Goal: Information Seeking & Learning: Learn about a topic

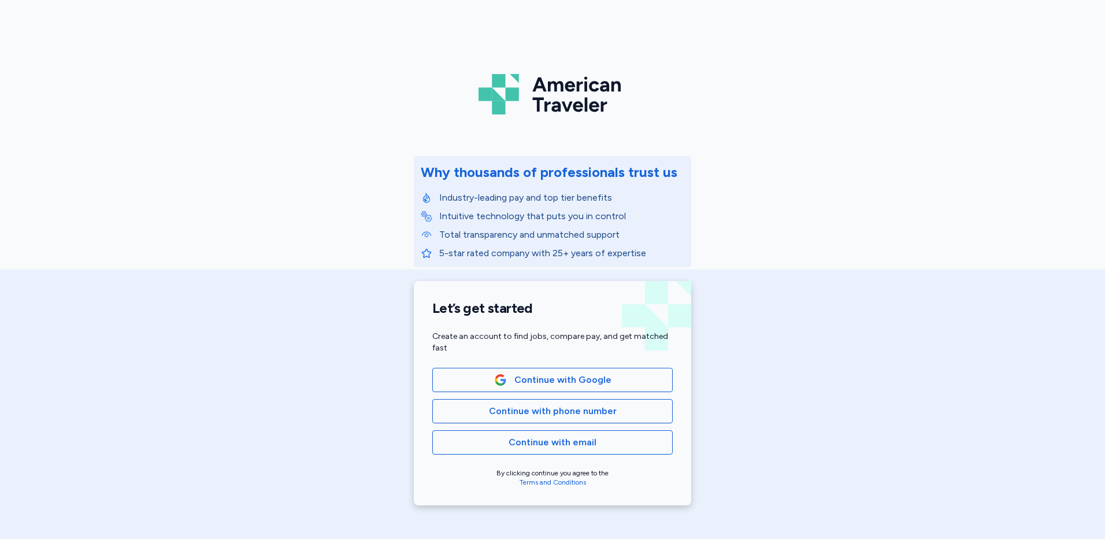
click at [381, 338] on div "American Traveler Why thousands of professionals trust us Industry-leading pay …" at bounding box center [552, 259] width 1105 height 519
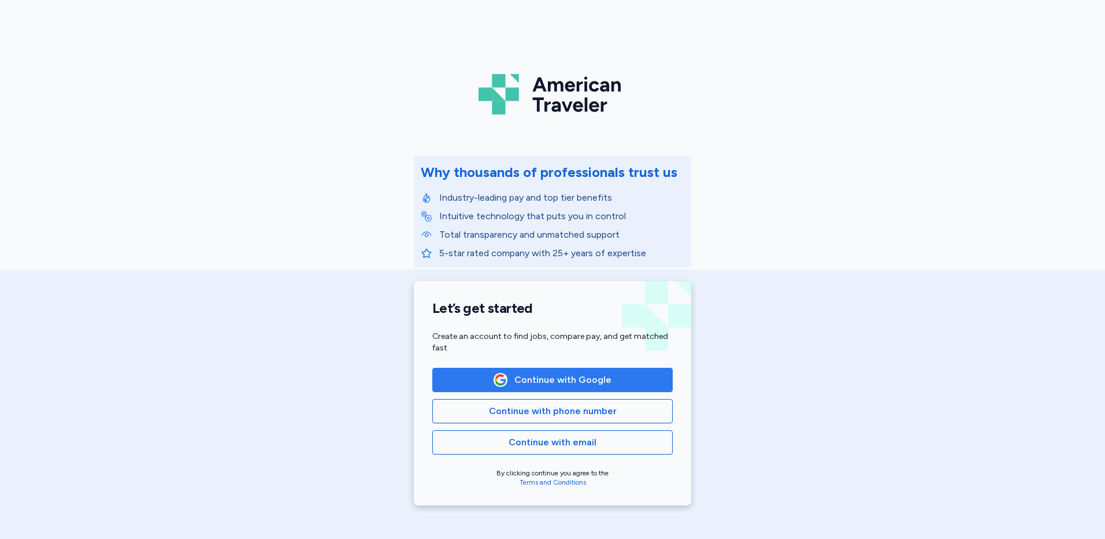
click at [576, 385] on span "Continue with Google" at bounding box center [562, 380] width 97 height 14
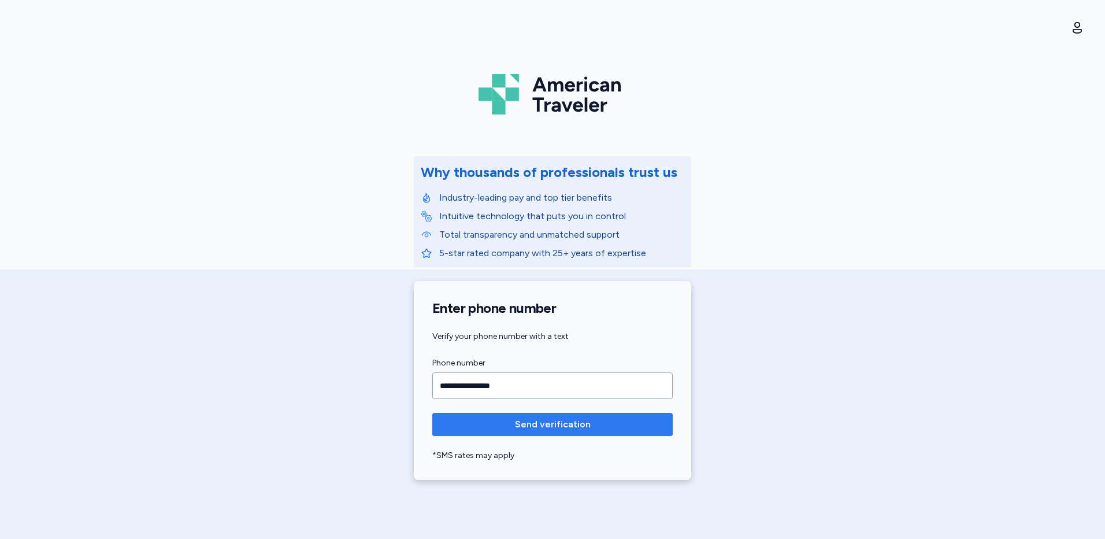
type input "**********"
click at [526, 426] on span "Send verification" at bounding box center [553, 424] width 76 height 14
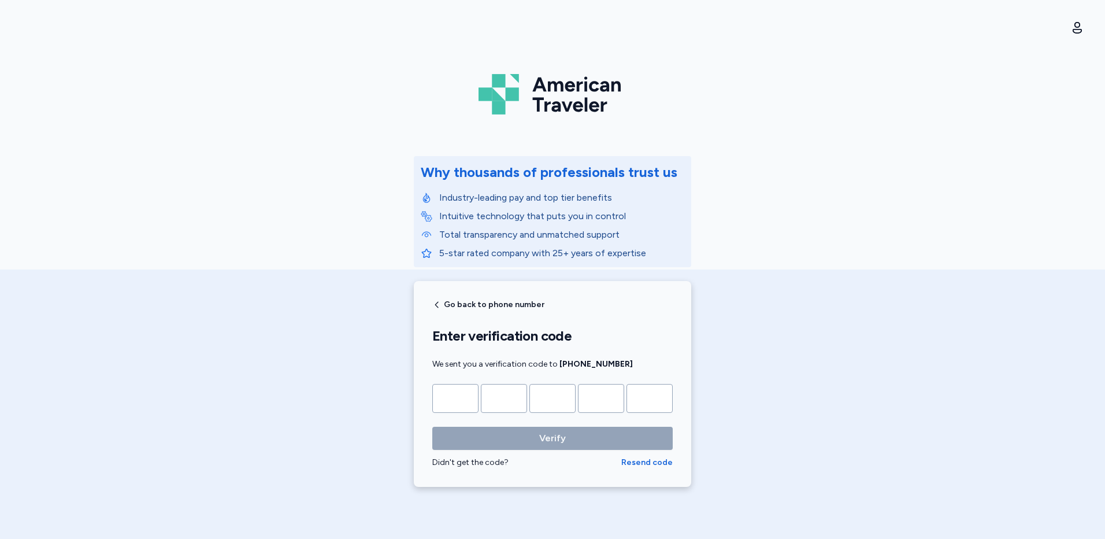
type input "*"
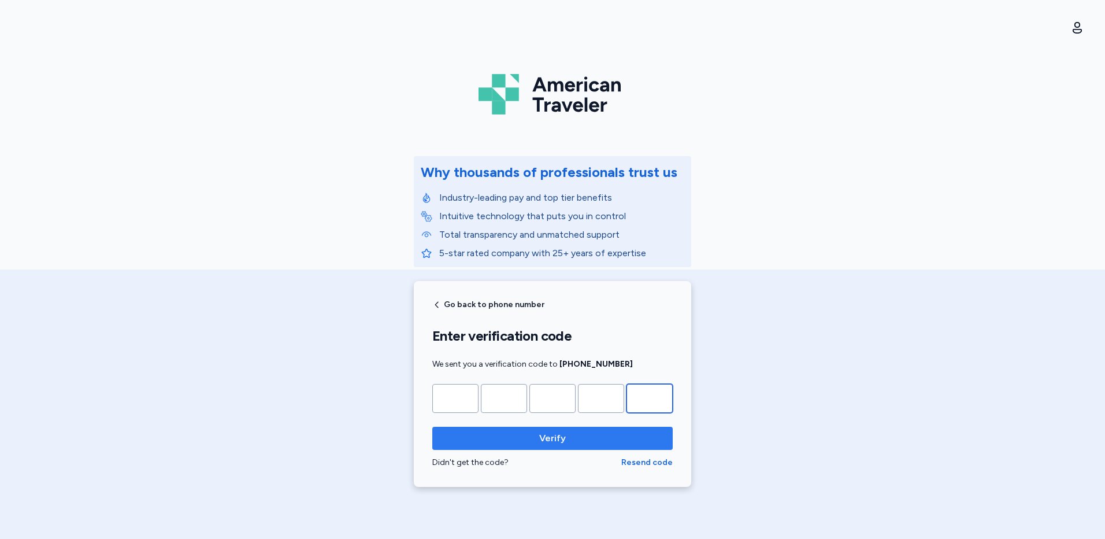
type input "*"
click at [533, 442] on span "Verify" at bounding box center [553, 438] width 222 height 14
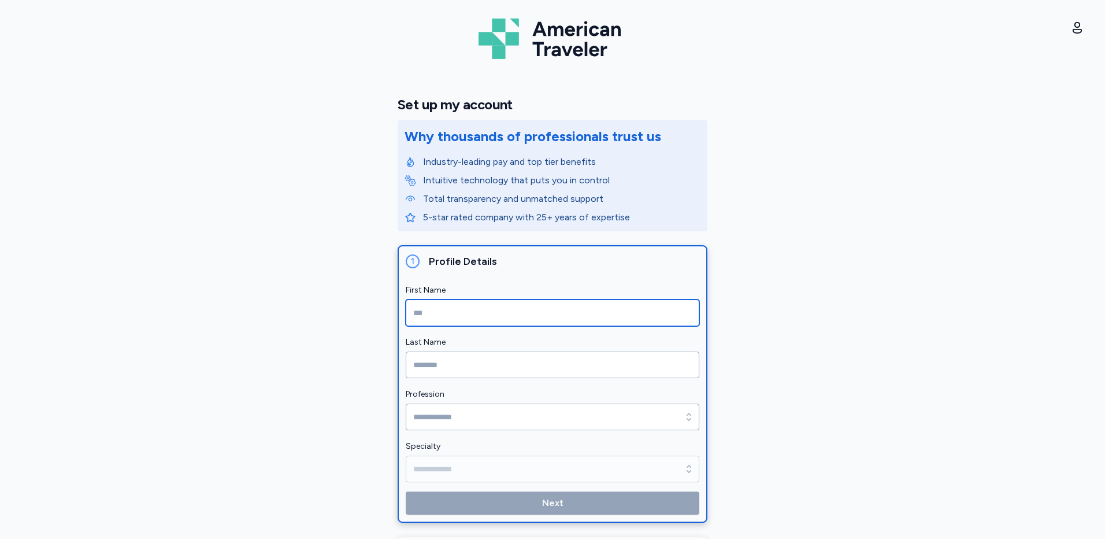
click at [419, 322] on input "First Name" at bounding box center [553, 312] width 294 height 27
type input "*******"
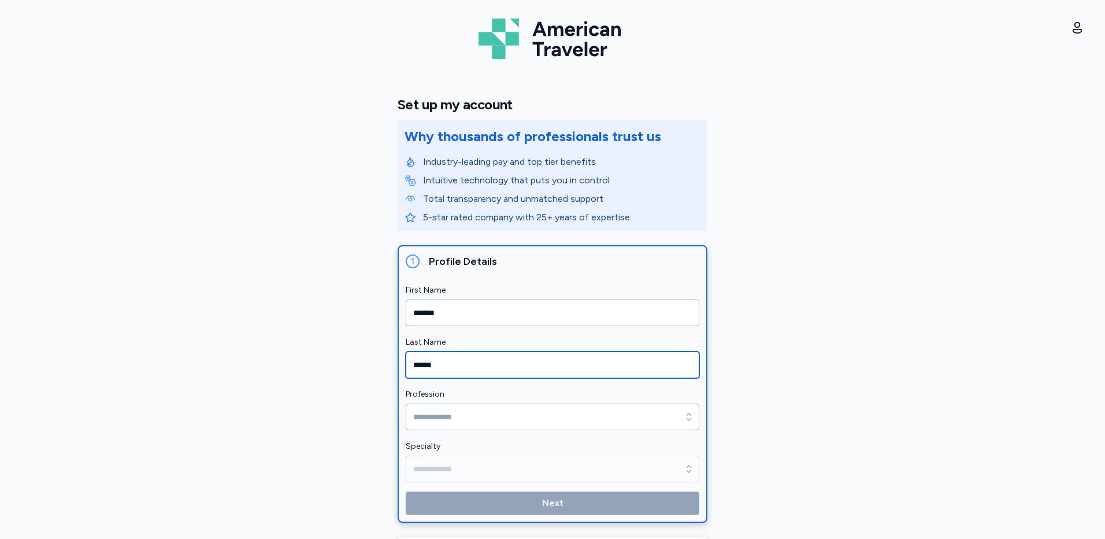
type input "******"
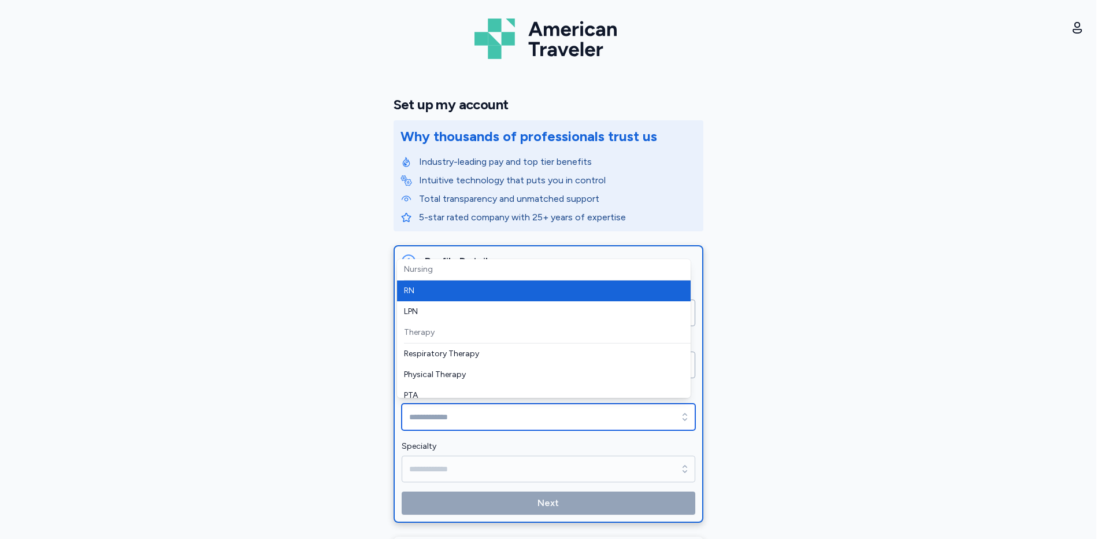
type input "**"
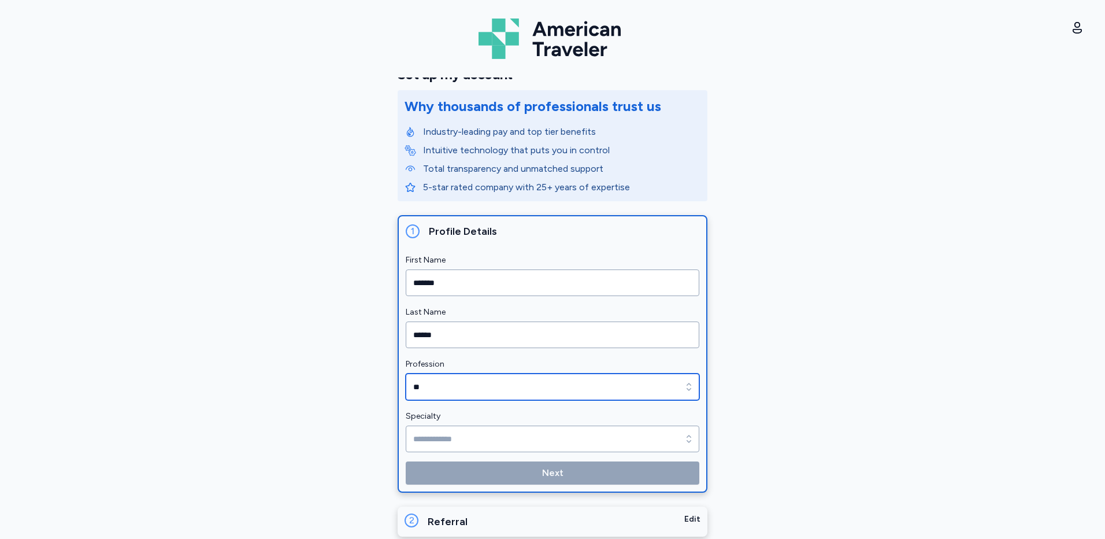
scroll to position [46, 0]
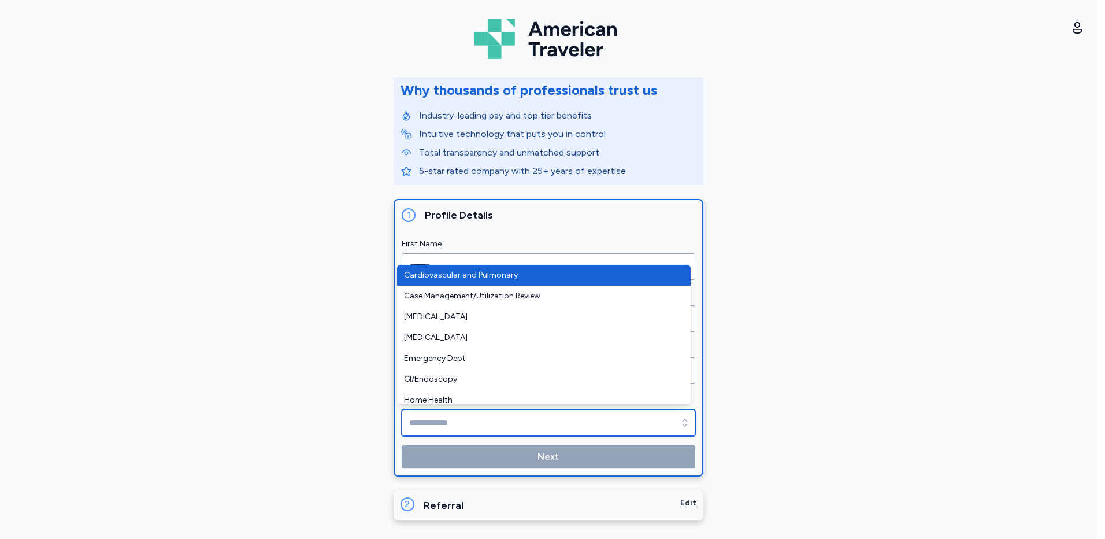
click at [455, 424] on input "Specialty" at bounding box center [549, 422] width 294 height 27
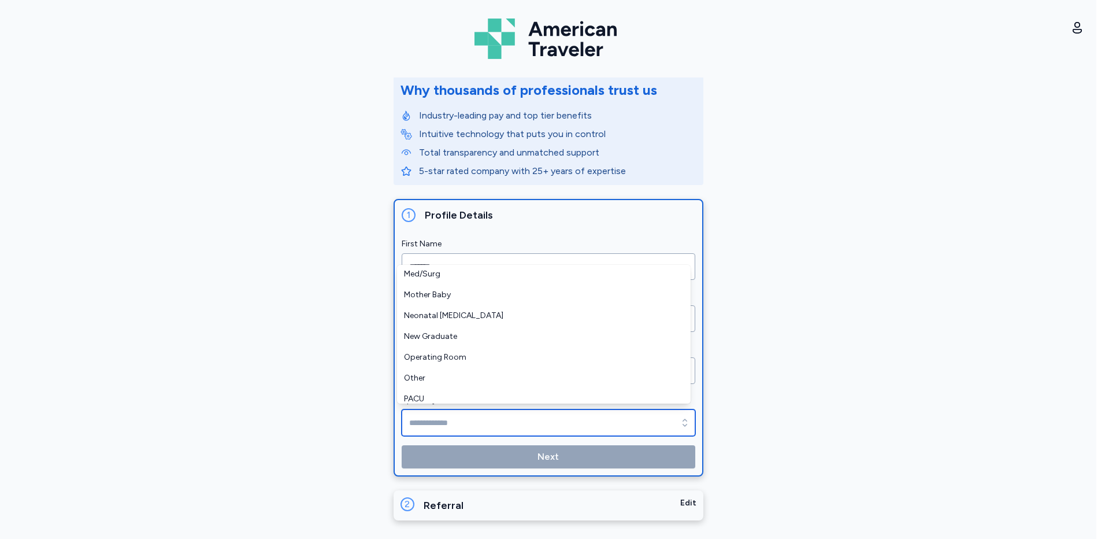
scroll to position [231, 0]
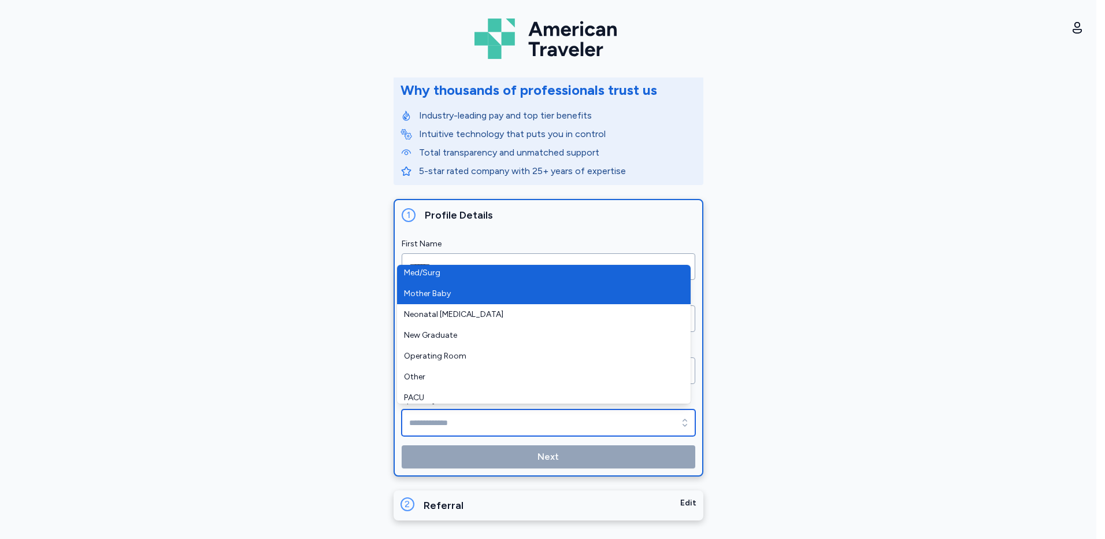
type input "********"
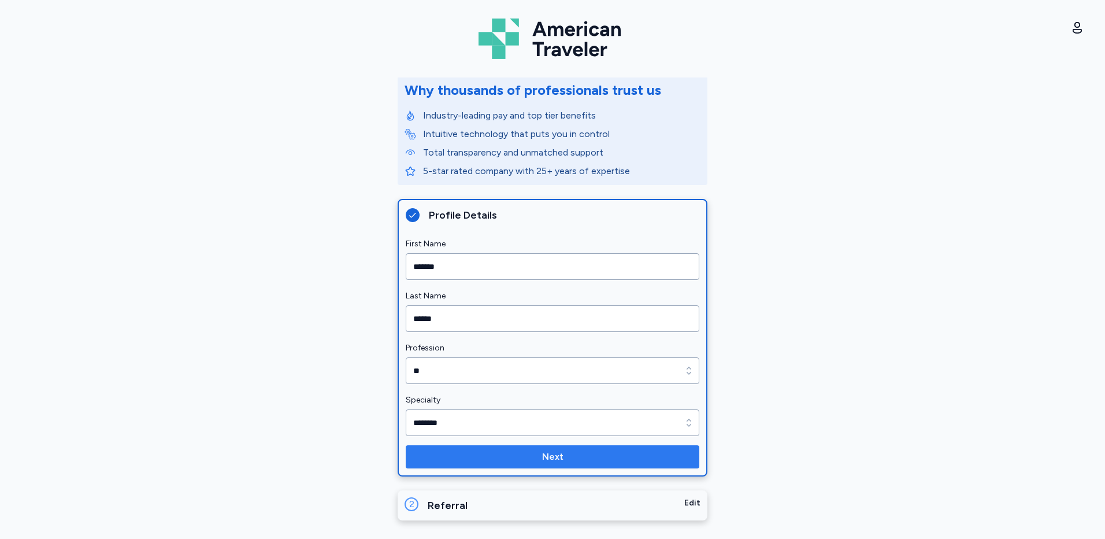
click at [465, 447] on button "Next" at bounding box center [553, 456] width 294 height 23
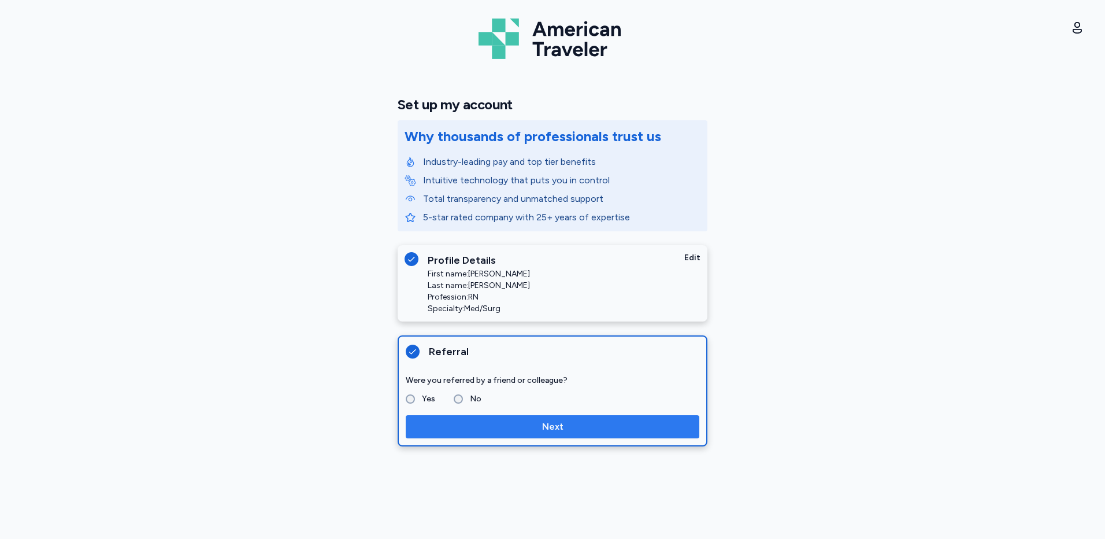
click at [462, 425] on span "Next" at bounding box center [552, 427] width 275 height 14
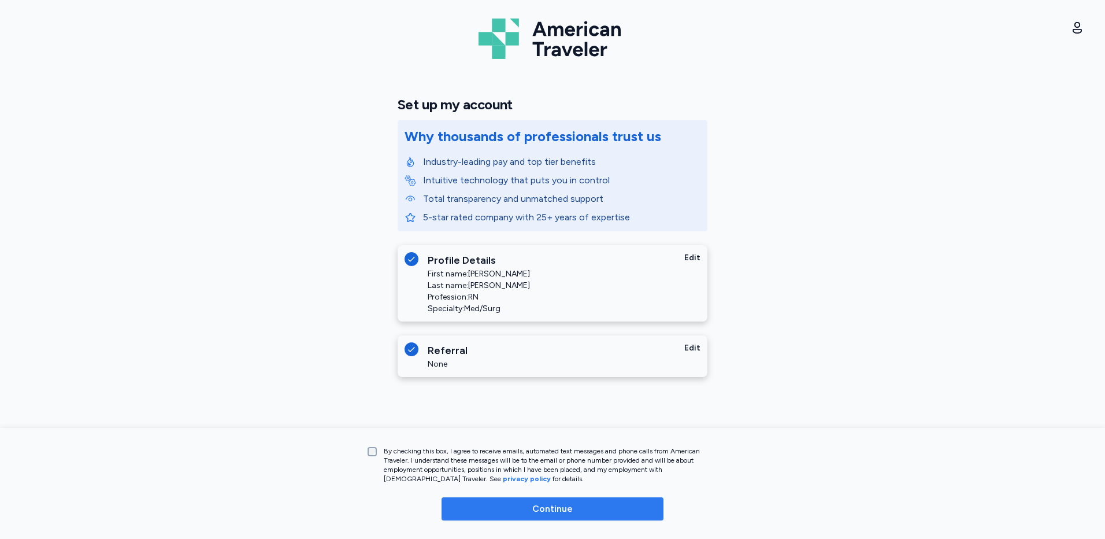
click at [526, 505] on span "Continue" at bounding box center [552, 509] width 203 height 14
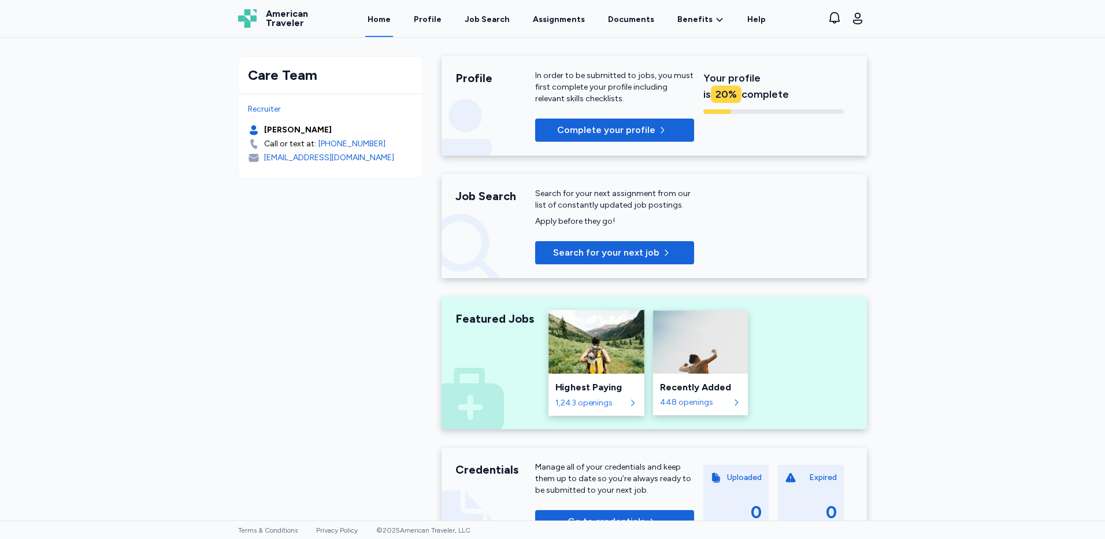
click at [557, 405] on div "1,243 openings" at bounding box center [590, 402] width 70 height 12
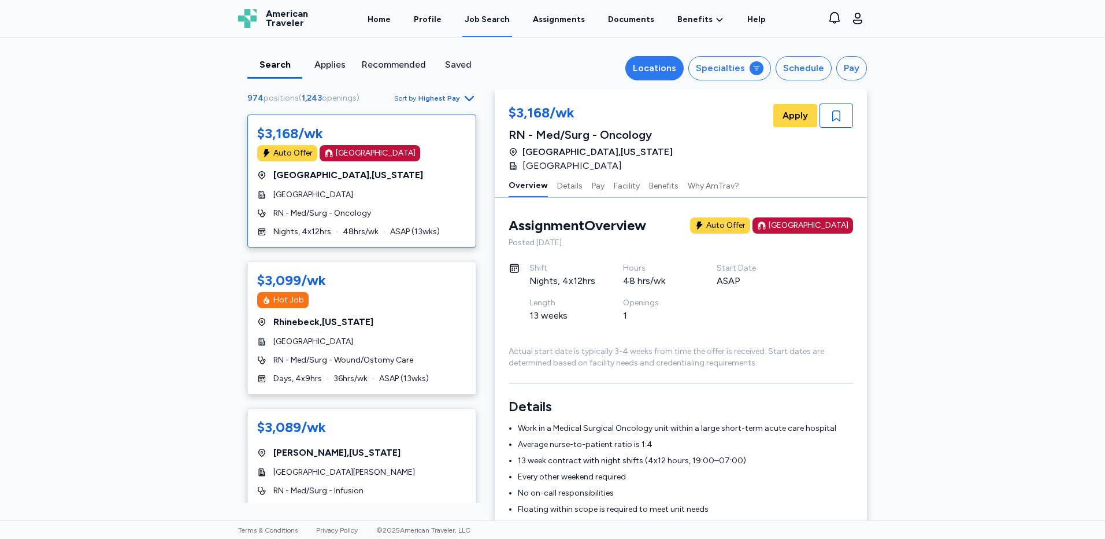
click at [659, 70] on div "Locations" at bounding box center [654, 68] width 43 height 14
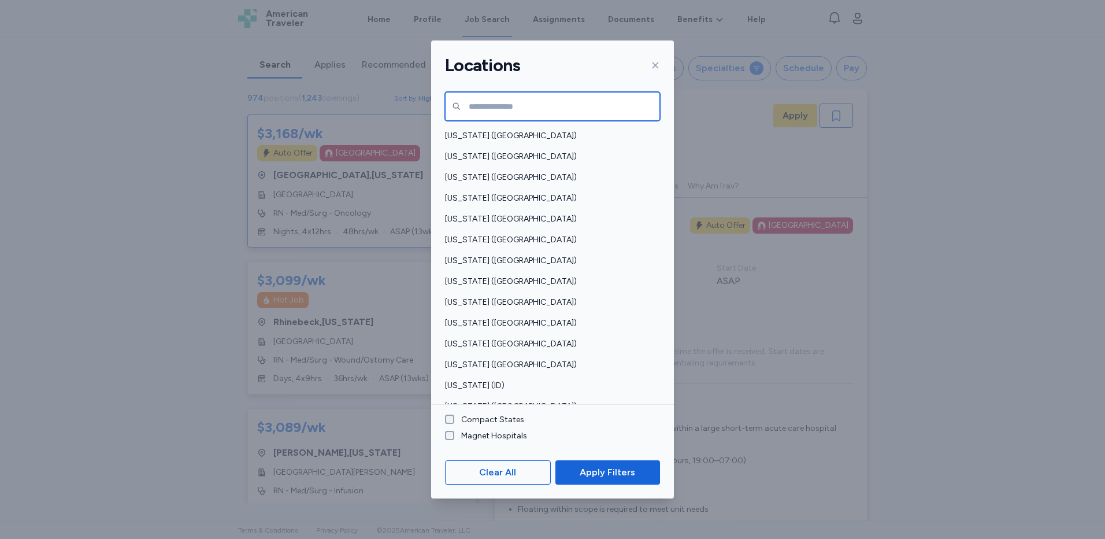
click at [546, 99] on input "text" at bounding box center [552, 106] width 215 height 29
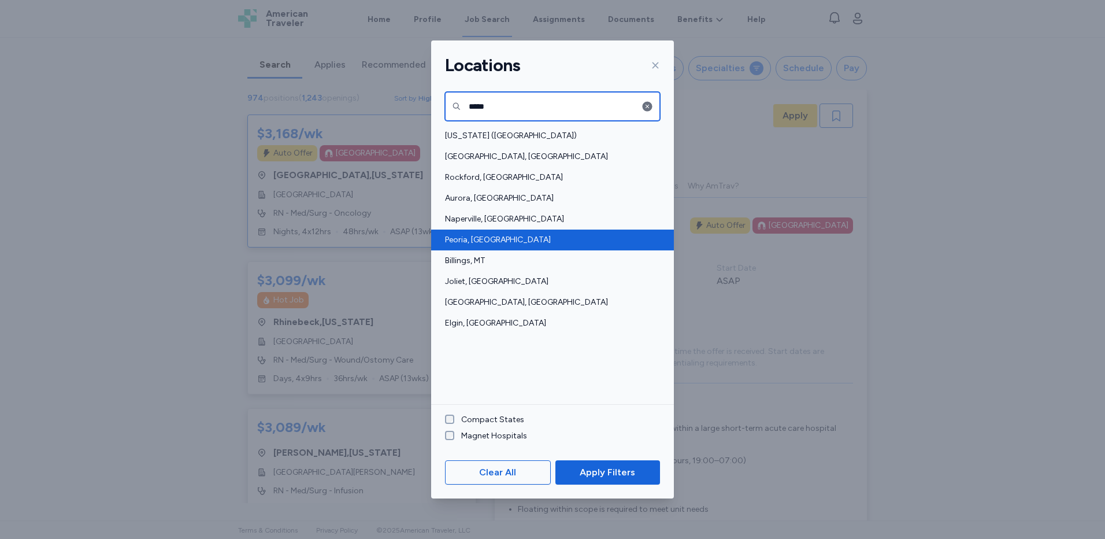
type input "*****"
click at [494, 240] on span "Peoria, [GEOGRAPHIC_DATA]" at bounding box center [549, 240] width 208 height 12
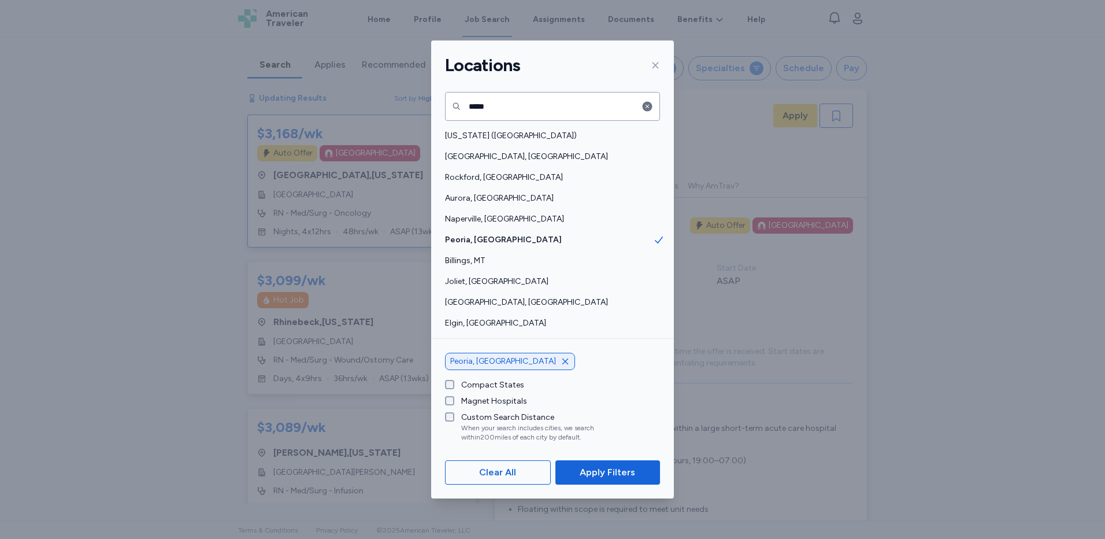
scroll to position [1, 0]
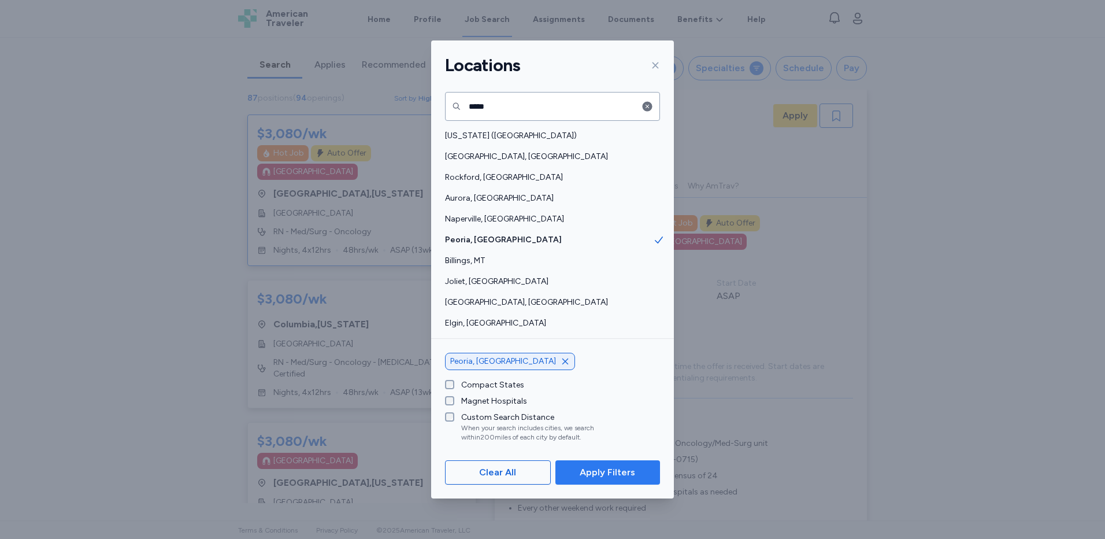
click at [603, 469] on span "Apply Filters" at bounding box center [607, 472] width 55 height 14
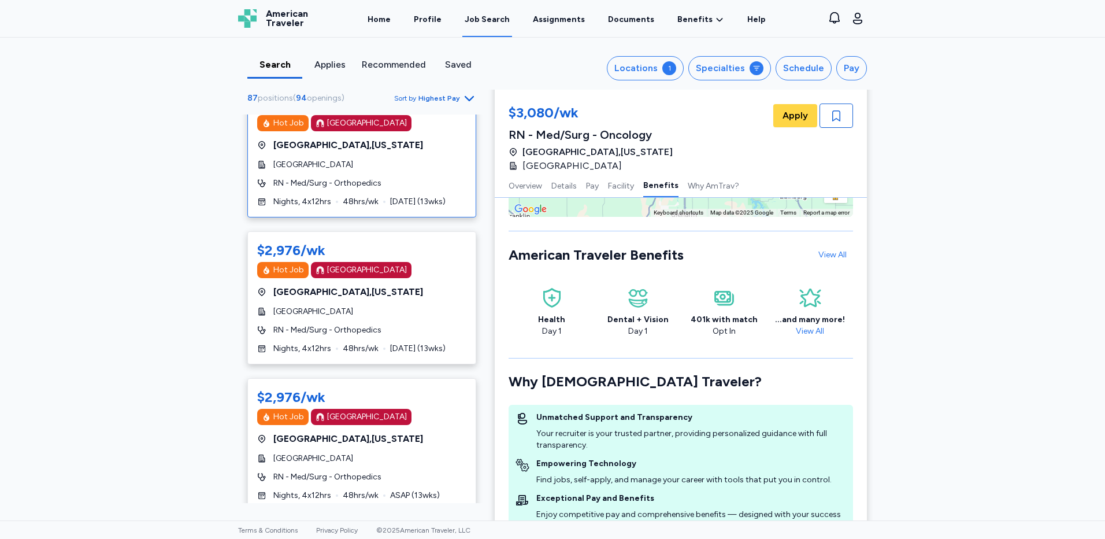
scroll to position [636, 0]
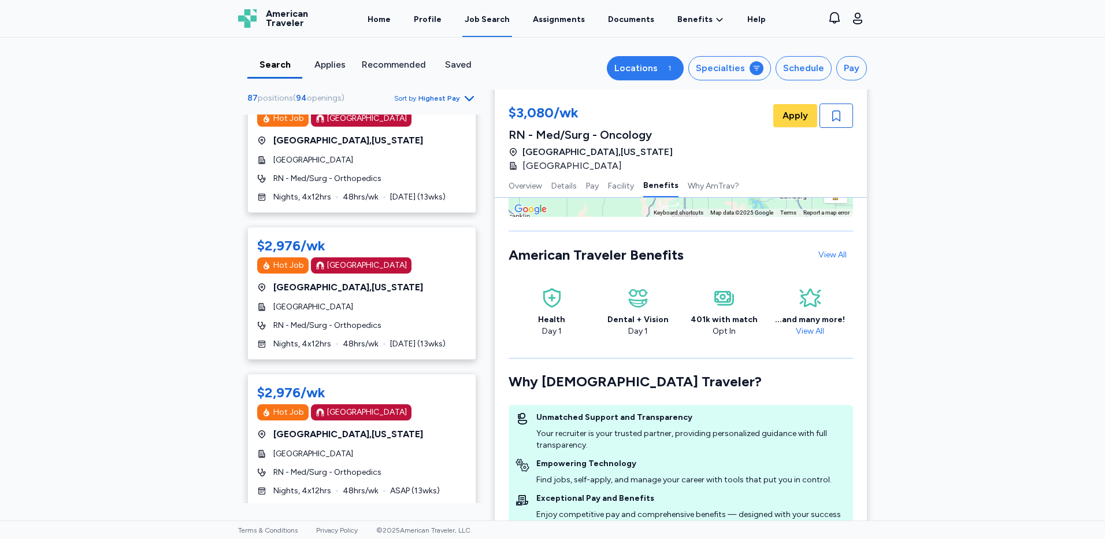
click at [654, 73] on div "Locations" at bounding box center [635, 68] width 43 height 14
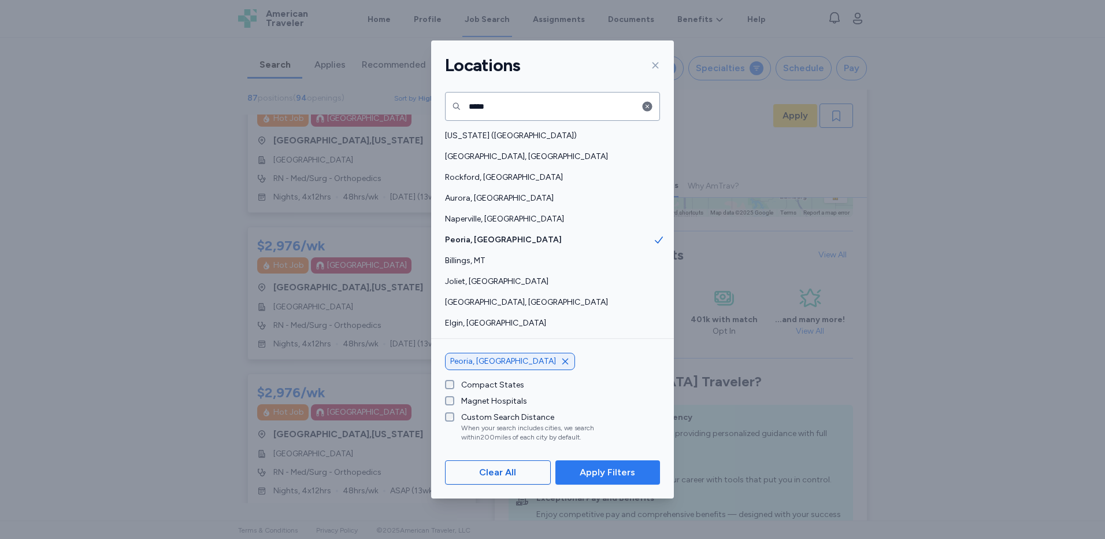
click at [610, 472] on span "Apply Filters" at bounding box center [607, 472] width 55 height 14
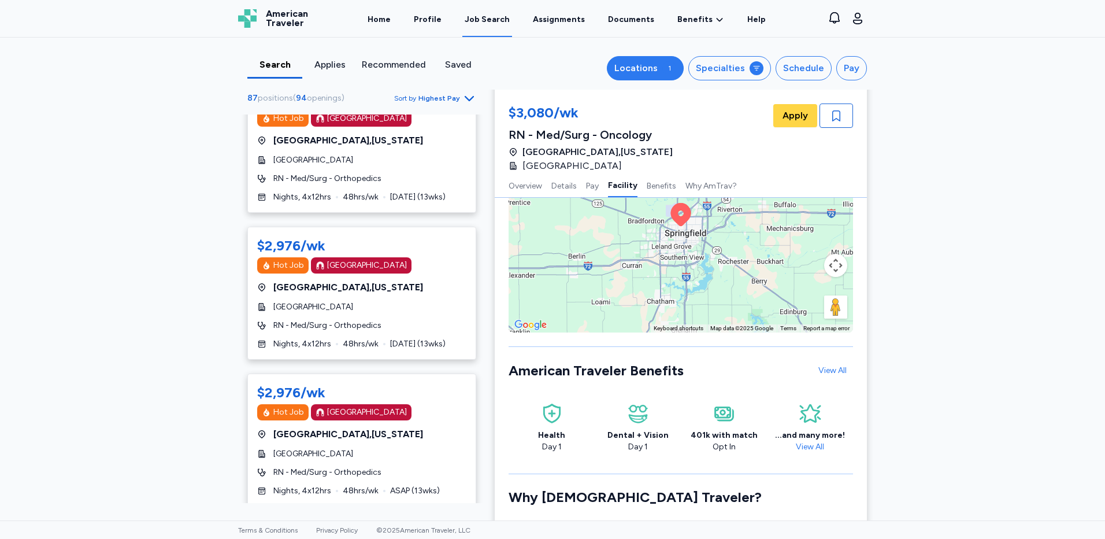
click at [657, 71] on div "Locations" at bounding box center [635, 68] width 43 height 14
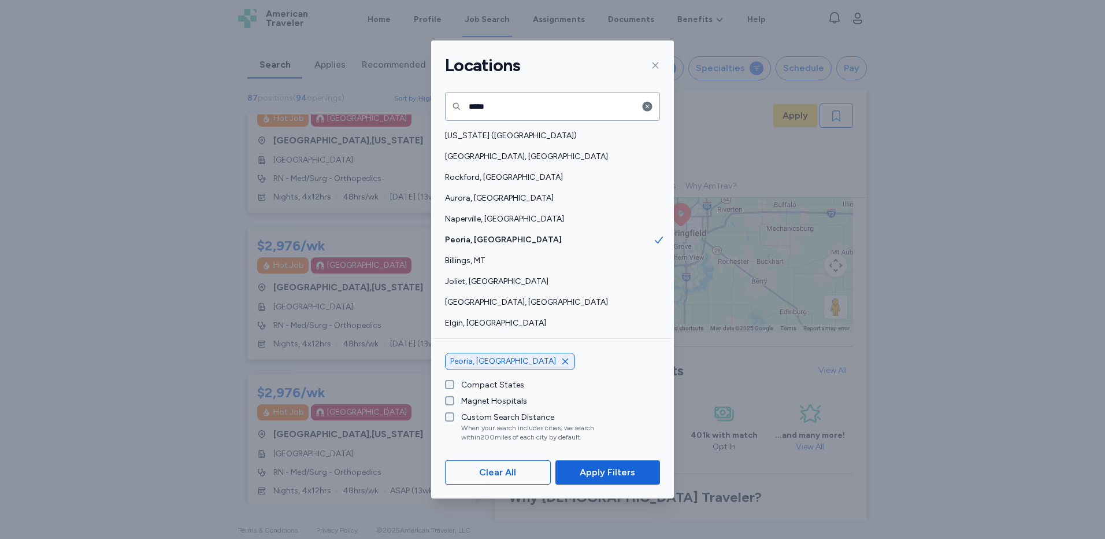
click at [654, 56] on div at bounding box center [653, 65] width 14 height 18
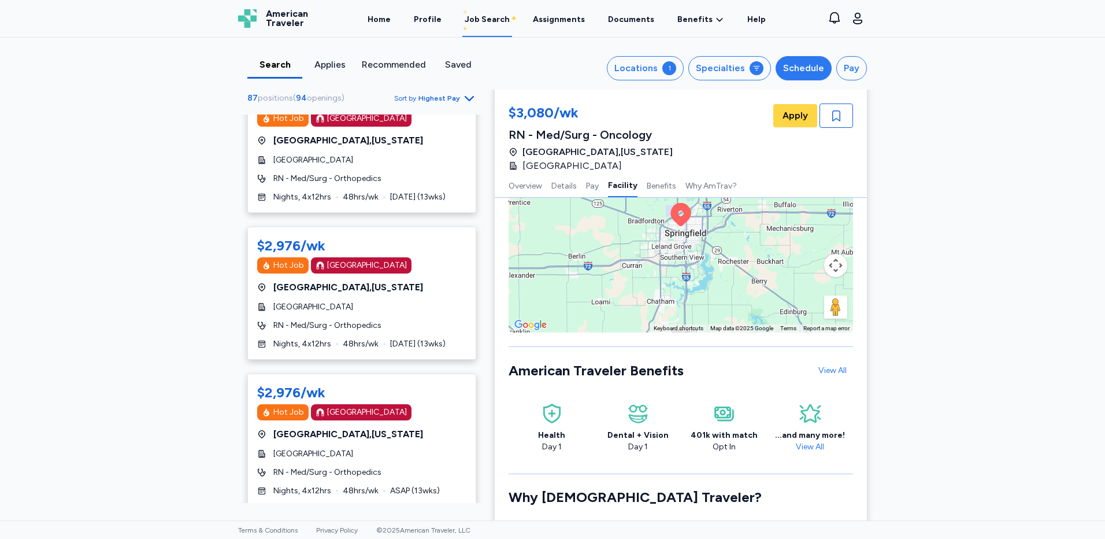
click at [802, 66] on div "Schedule" at bounding box center [803, 68] width 41 height 14
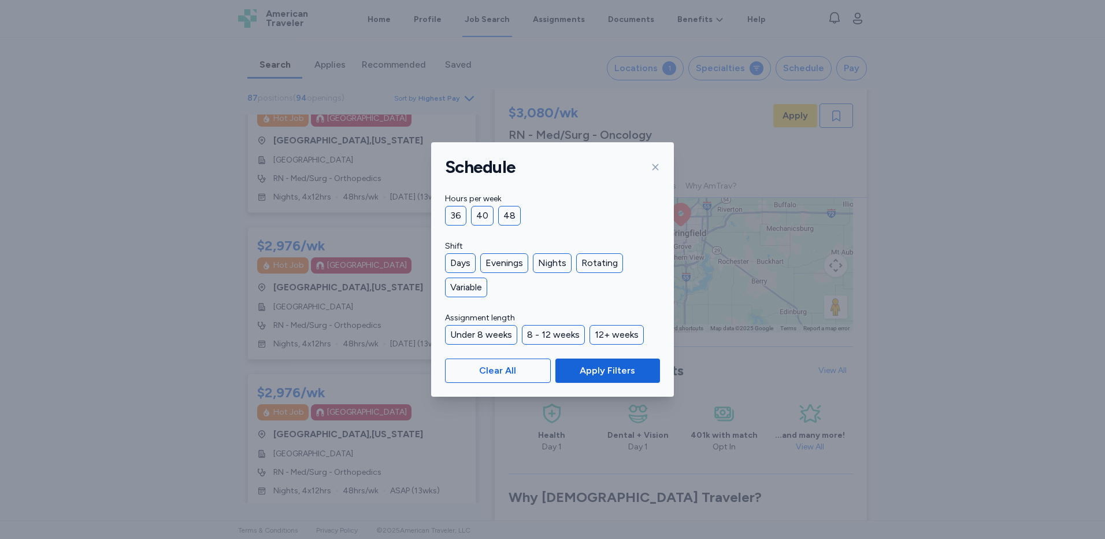
click at [442, 214] on div "Hours per week 36 40 48 Shift Days Evenings Nights Rotating Variable Assignment…" at bounding box center [552, 268] width 243 height 153
click at [484, 218] on div "40" at bounding box center [482, 216] width 23 height 20
click at [457, 214] on div "36" at bounding box center [455, 216] width 21 height 20
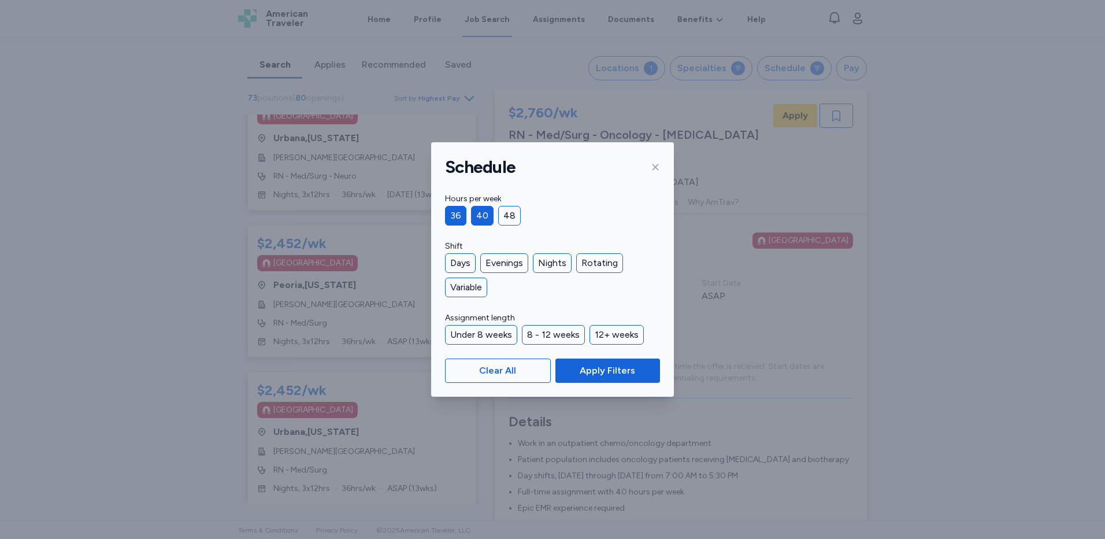
click at [483, 223] on div "40" at bounding box center [482, 216] width 23 height 20
click at [572, 366] on span "Apply Filters" at bounding box center [608, 371] width 86 height 14
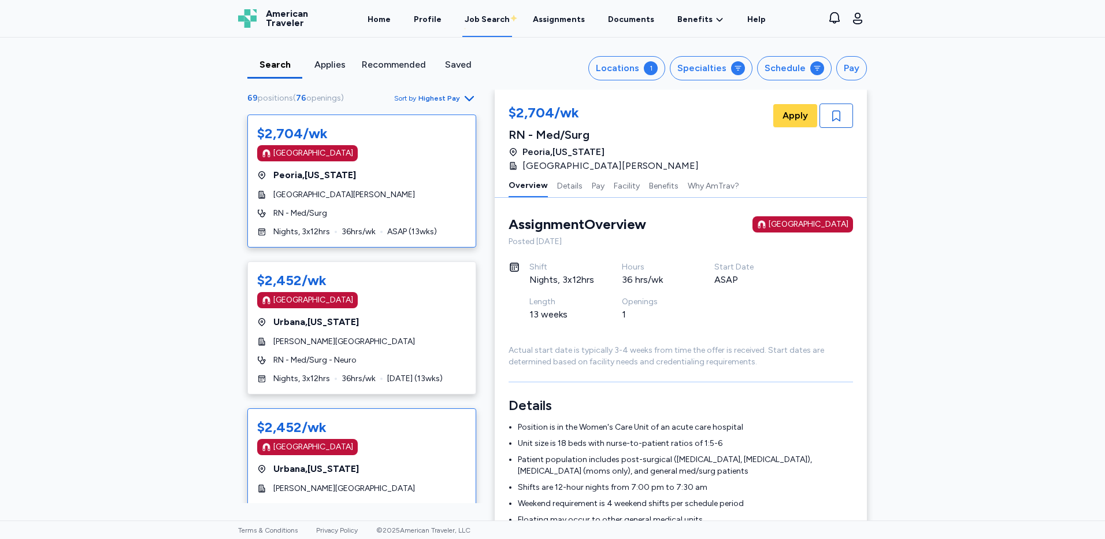
scroll to position [173, 0]
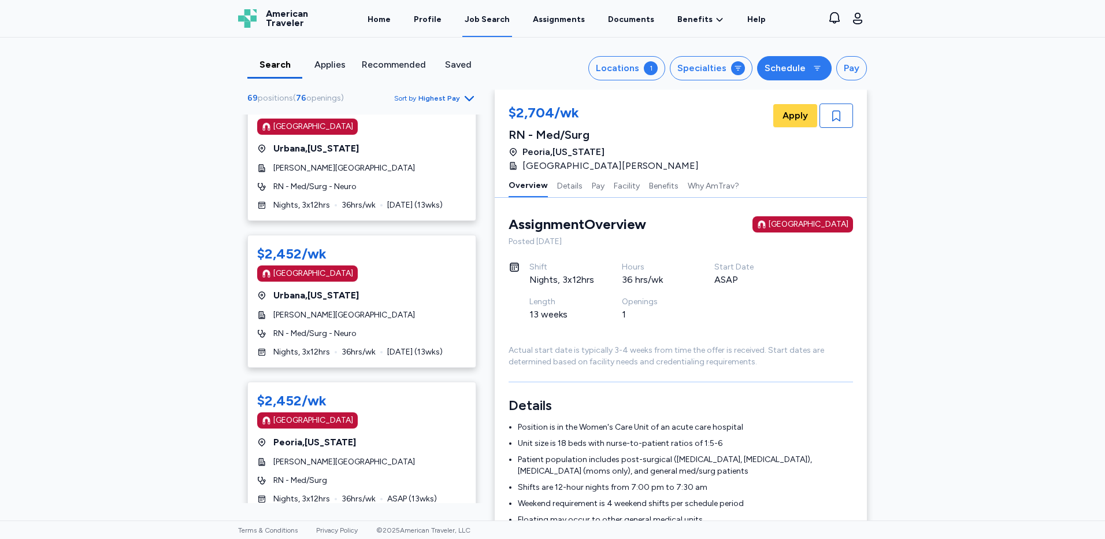
click at [799, 68] on div "Schedule" at bounding box center [785, 68] width 41 height 14
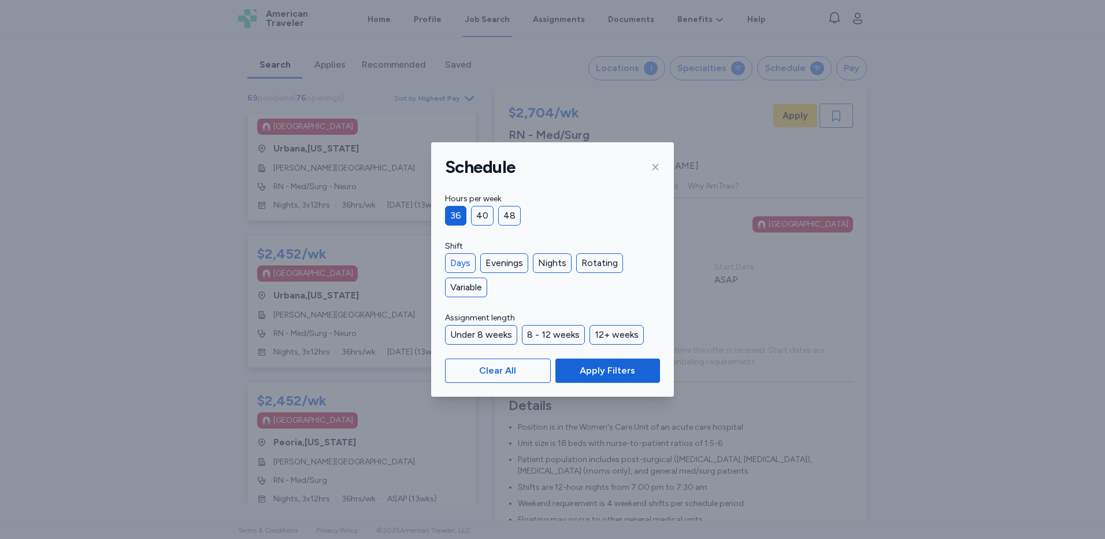
click at [465, 263] on div "Days" at bounding box center [460, 263] width 31 height 20
click at [599, 371] on span "Apply Filters" at bounding box center [607, 371] width 55 height 14
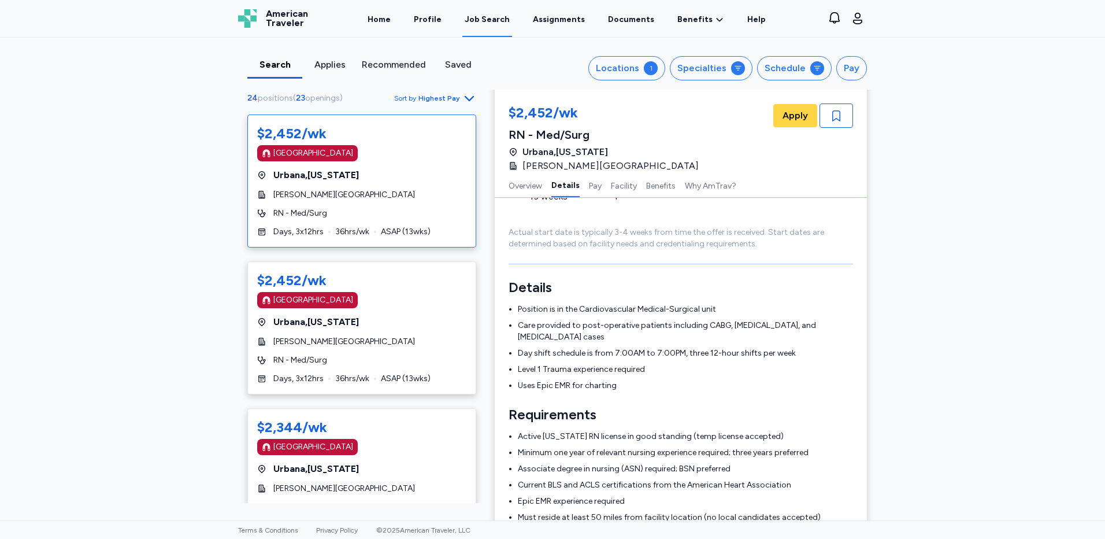
scroll to position [117, 0]
click at [1048, 264] on div "Search Applies Recommended Saved Locations 1 Specialties Schedule Pay 24 positi…" at bounding box center [552, 279] width 1105 height 483
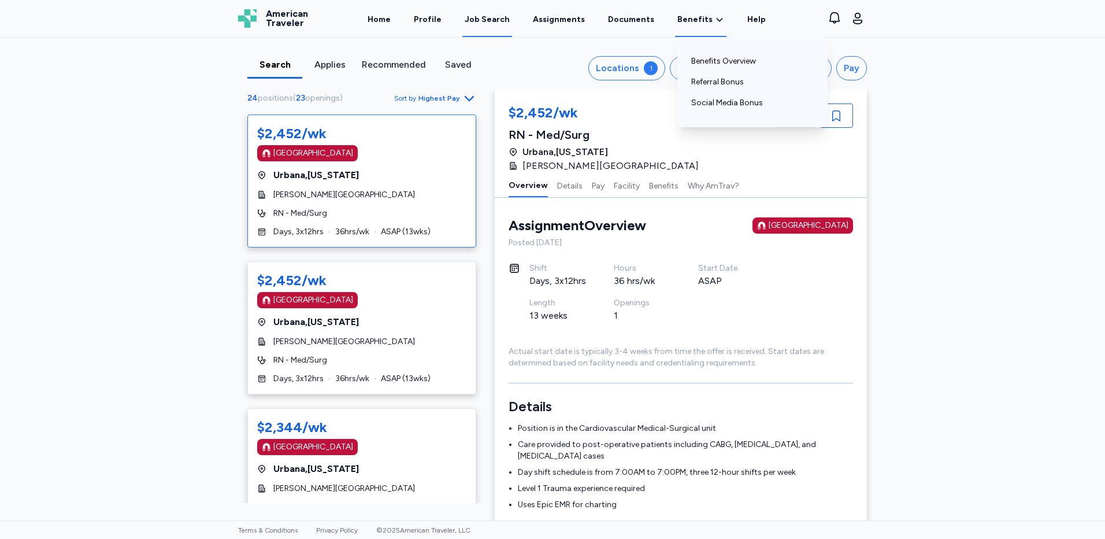
click at [715, 24] on icon at bounding box center [719, 20] width 9 height 12
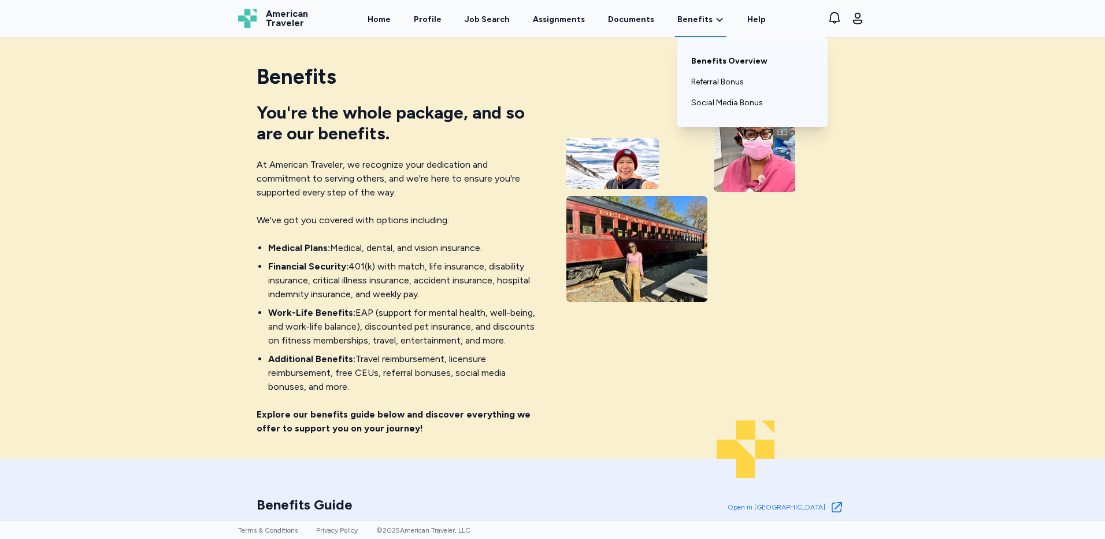
click at [705, 62] on link "Benefits Overview" at bounding box center [752, 61] width 123 height 21
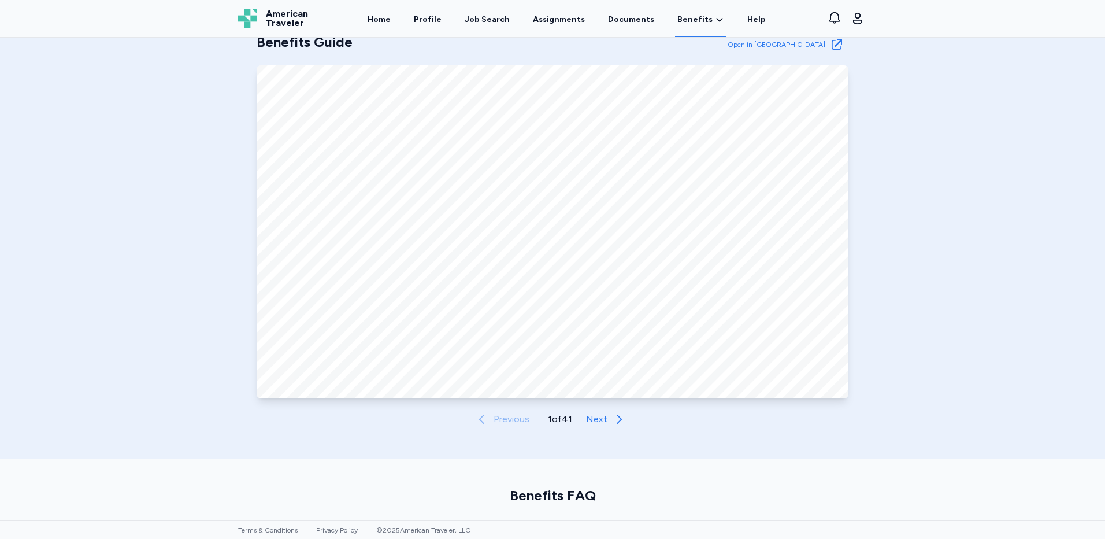
scroll to position [694, 0]
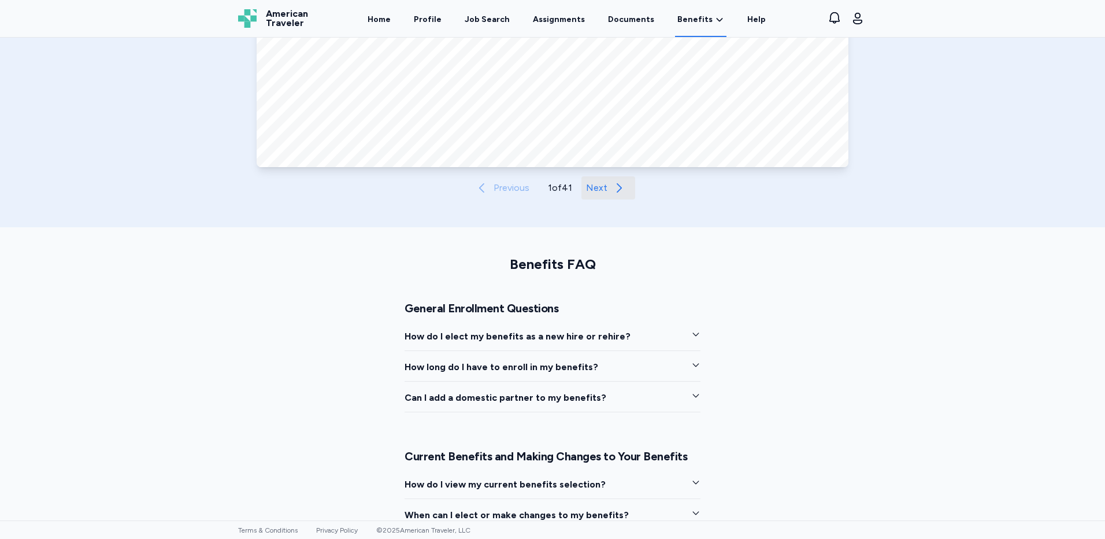
click at [612, 187] on icon "button" at bounding box center [619, 188] width 14 height 14
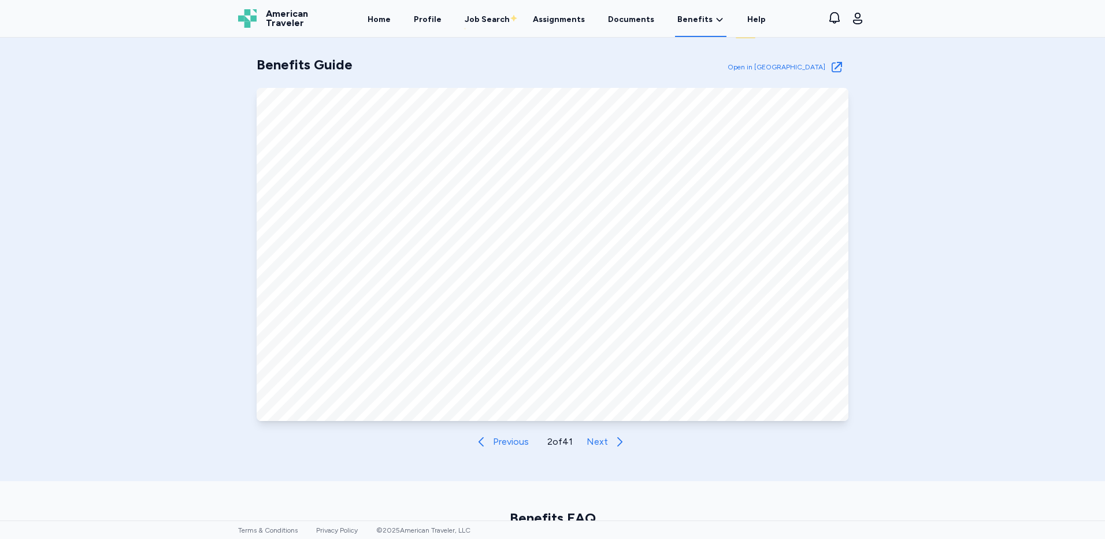
scroll to position [462, 0]
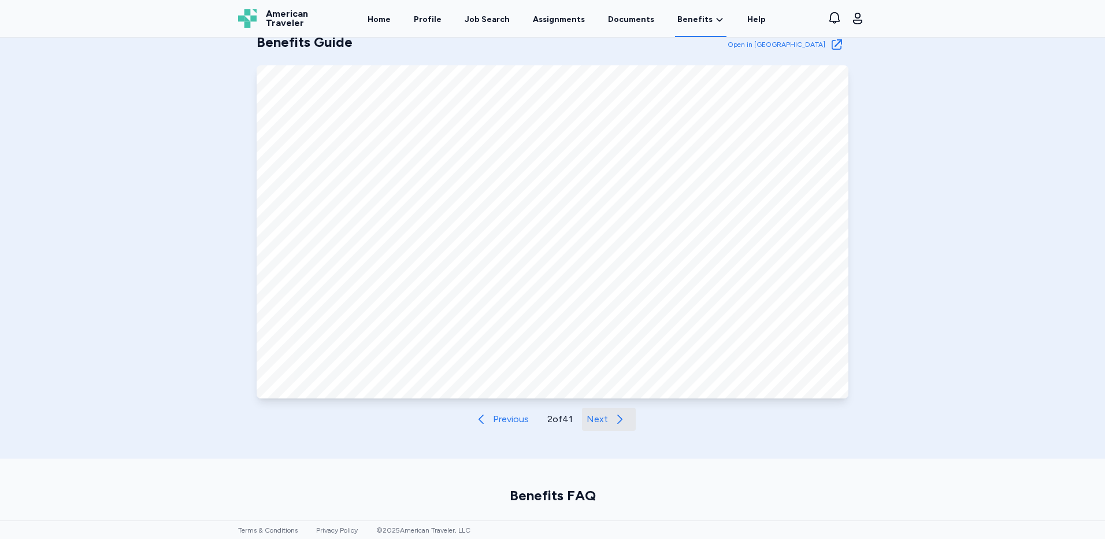
click at [598, 414] on span "Next" at bounding box center [597, 419] width 21 height 14
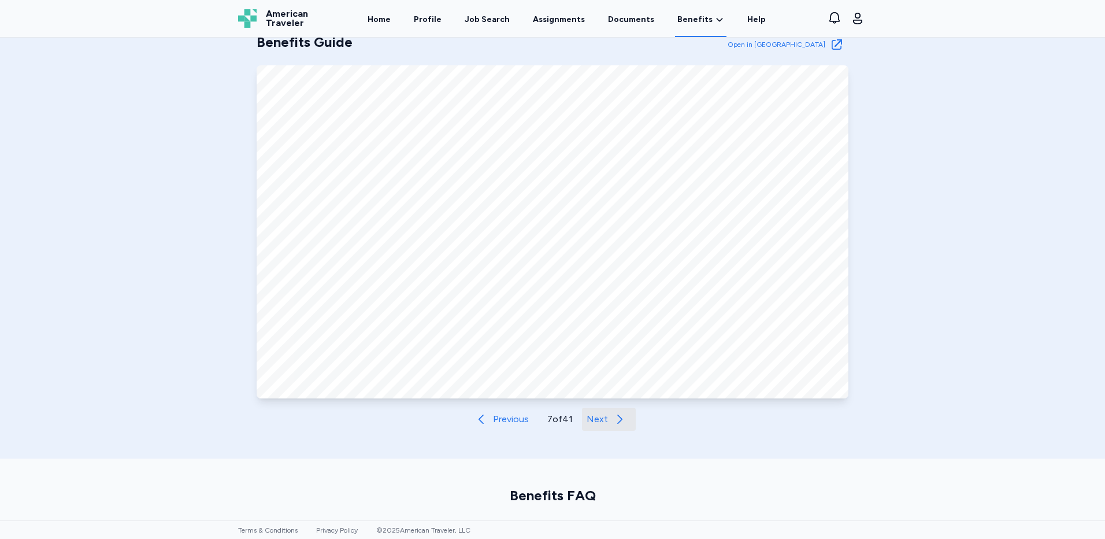
click at [598, 414] on span "Next" at bounding box center [597, 419] width 21 height 14
click at [524, 418] on button "Previous" at bounding box center [503, 418] width 68 height 23
click at [587, 414] on span "Next" at bounding box center [597, 419] width 21 height 14
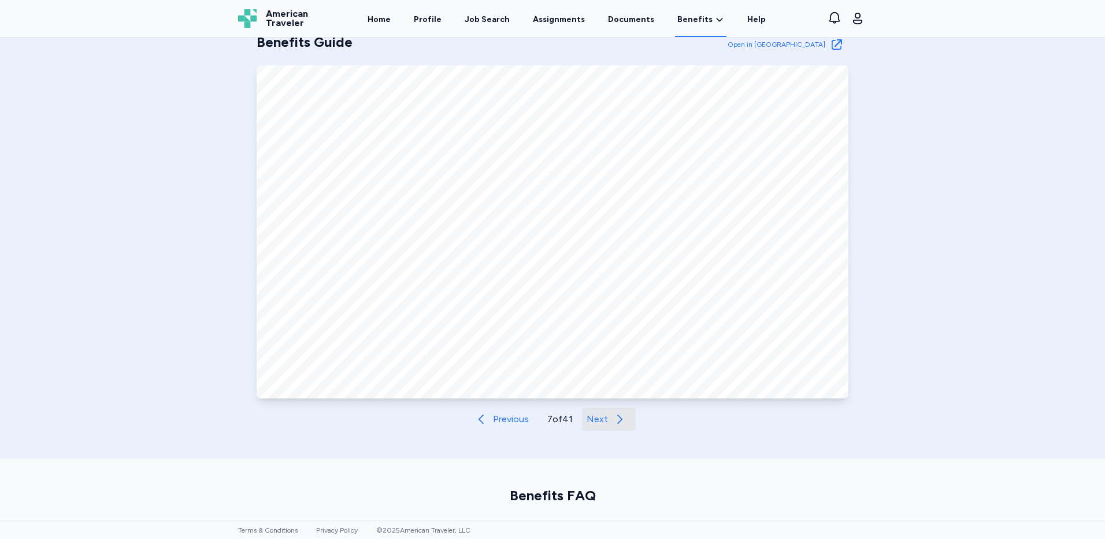
click at [587, 414] on span "Next" at bounding box center [597, 419] width 21 height 14
click at [585, 414] on button "Next" at bounding box center [611, 418] width 54 height 23
click at [588, 414] on span "Next" at bounding box center [598, 419] width 21 height 14
click at [585, 414] on button "Next" at bounding box center [611, 418] width 54 height 23
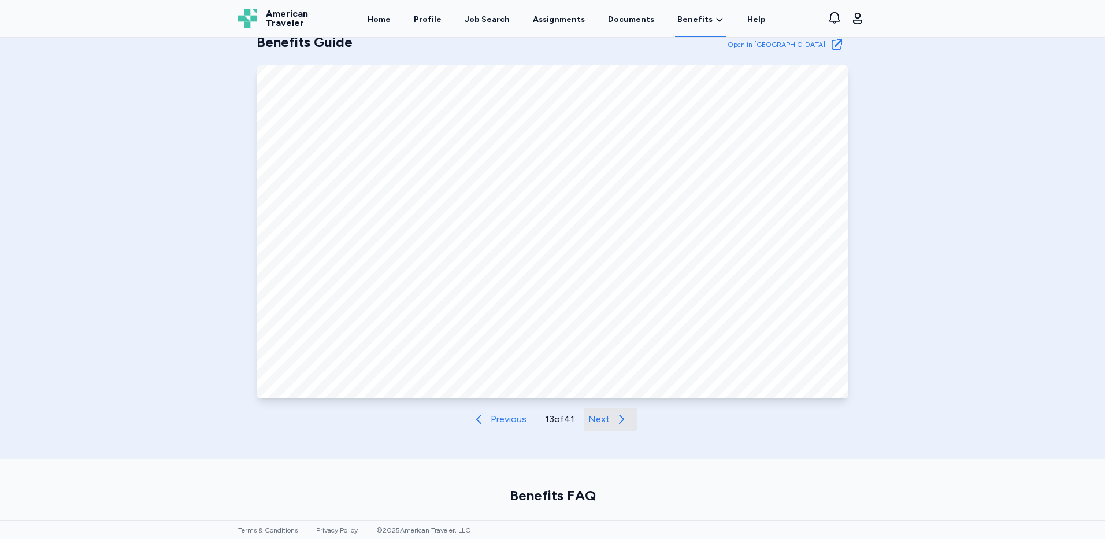
click at [585, 414] on button "Next" at bounding box center [611, 418] width 54 height 23
click at [589, 414] on span "Next" at bounding box center [599, 419] width 21 height 14
click at [584, 416] on button "Next" at bounding box center [611, 418] width 54 height 23
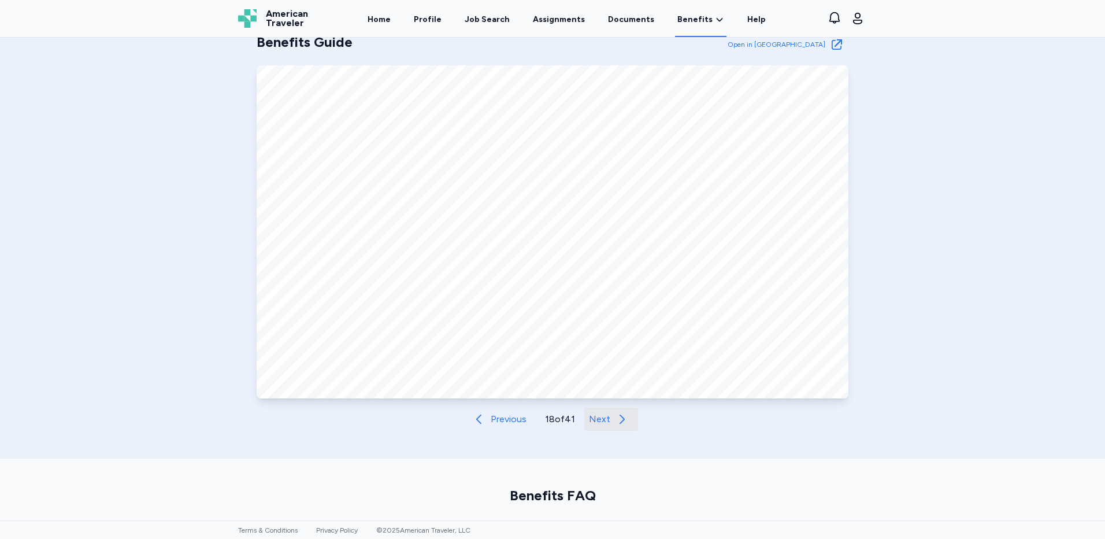
click at [584, 416] on button "Next" at bounding box center [611, 418] width 54 height 23
click at [507, 425] on span "Previous" at bounding box center [508, 419] width 36 height 14
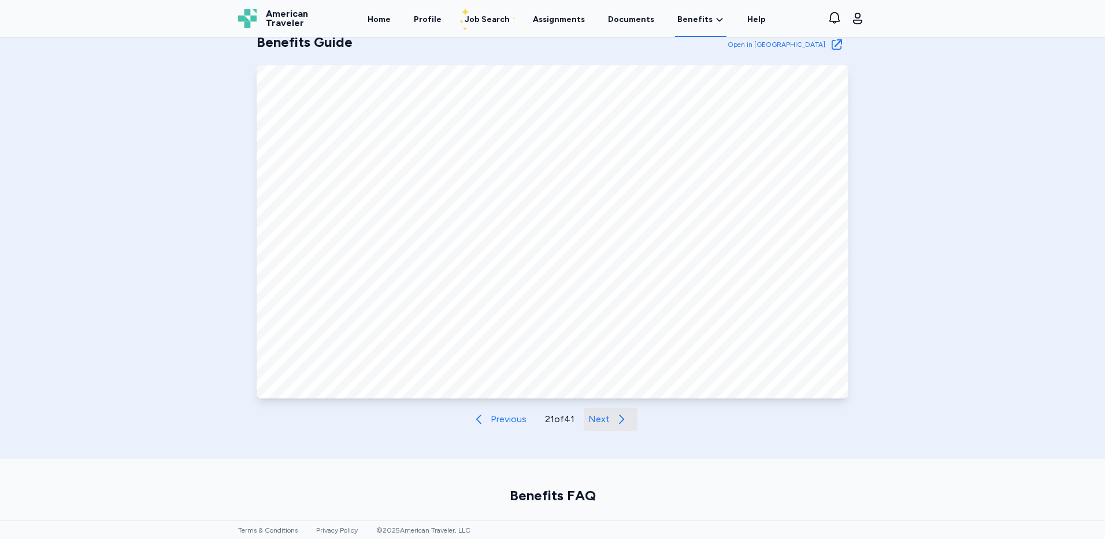
click at [602, 417] on span "Next" at bounding box center [598, 419] width 21 height 14
click at [602, 417] on span "Next" at bounding box center [599, 419] width 21 height 14
click at [602, 416] on span "Next" at bounding box center [599, 419] width 21 height 14
click at [603, 415] on span "Next" at bounding box center [599, 419] width 21 height 14
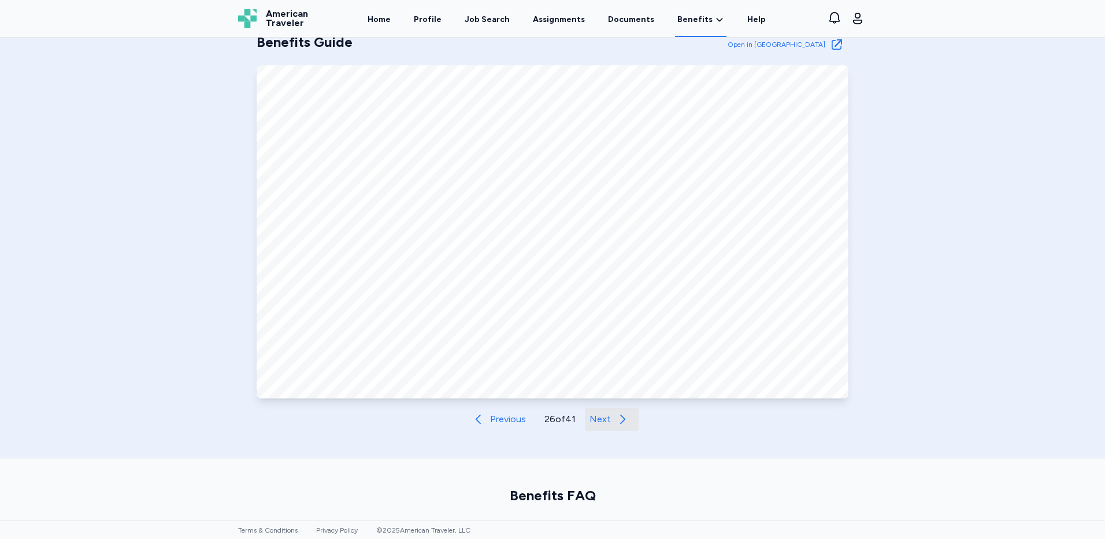
click at [603, 415] on span "Next" at bounding box center [599, 419] width 21 height 14
click at [503, 416] on span "Previous" at bounding box center [508, 419] width 36 height 14
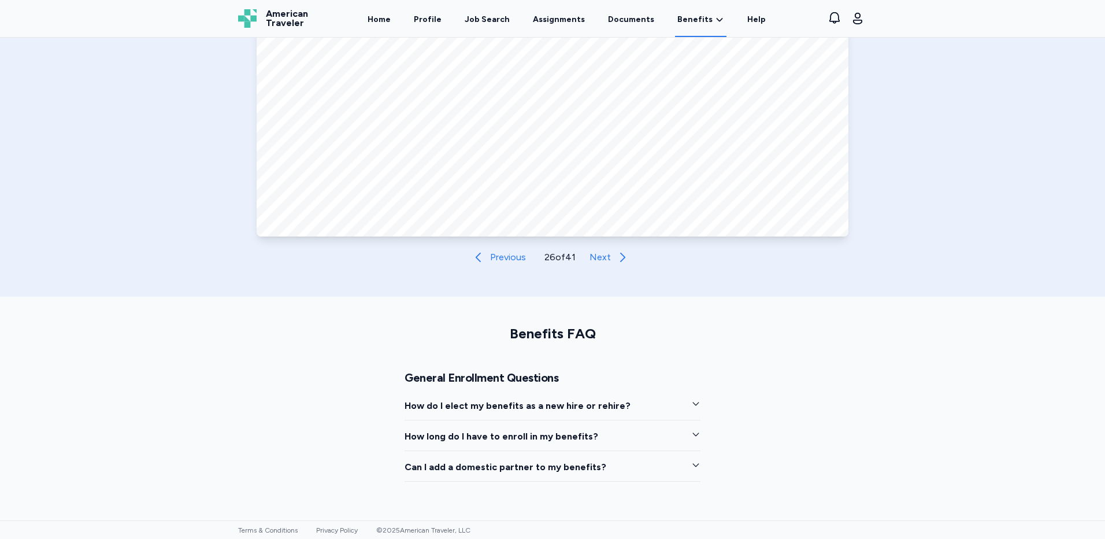
scroll to position [636, 0]
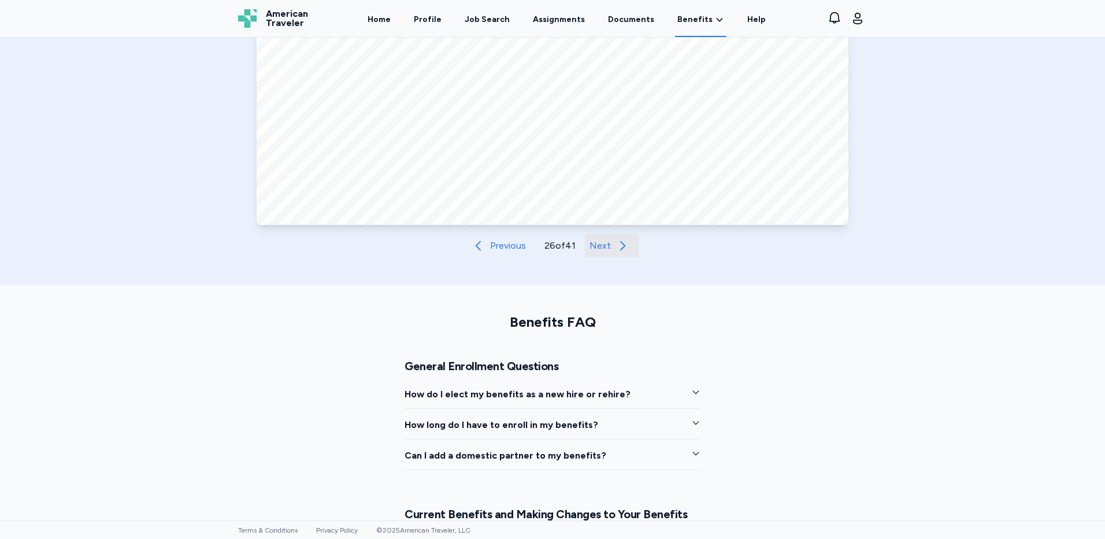
click at [602, 250] on span "Next" at bounding box center [599, 246] width 21 height 14
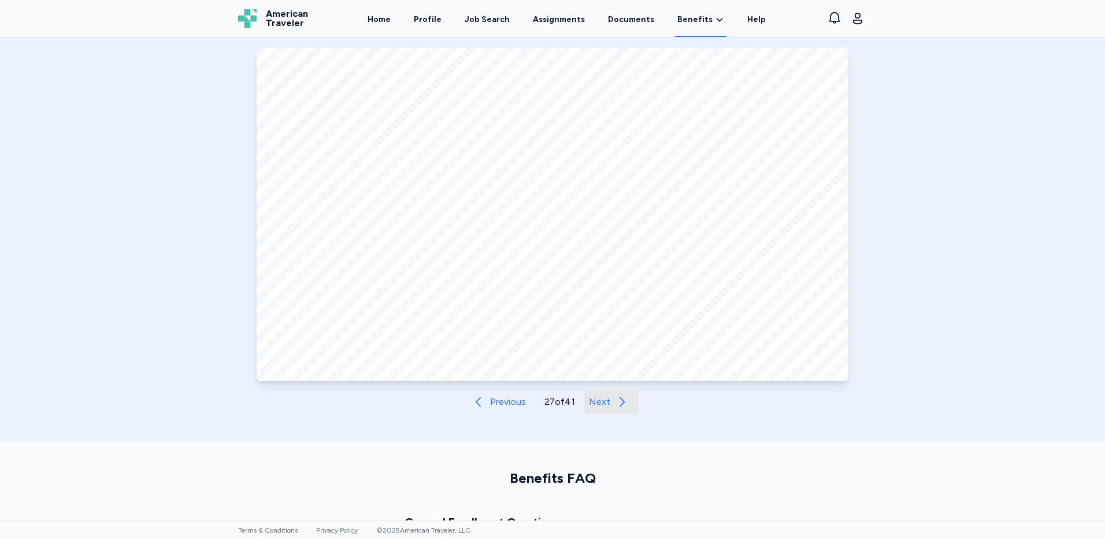
scroll to position [462, 0]
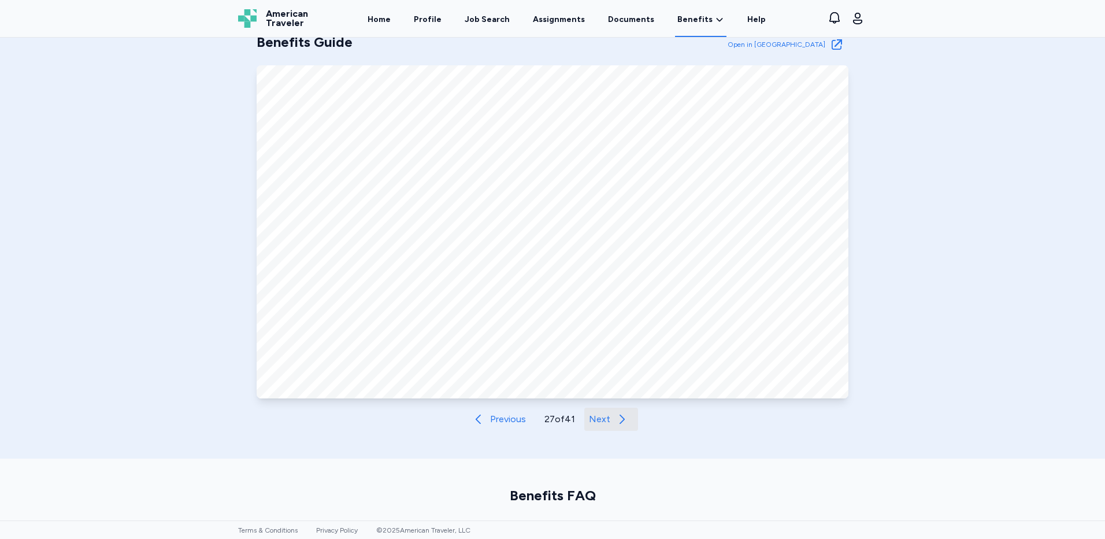
click at [598, 413] on span "Next" at bounding box center [599, 419] width 21 height 14
click at [490, 414] on span "Previous" at bounding box center [508, 419] width 36 height 14
click at [595, 419] on span "Next" at bounding box center [599, 419] width 21 height 14
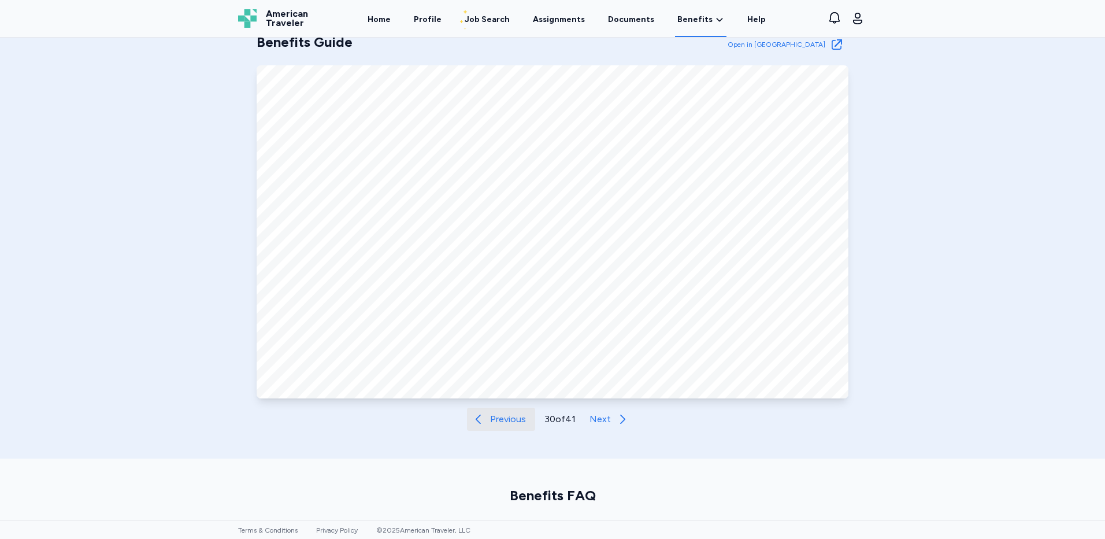
click at [491, 423] on span "Previous" at bounding box center [508, 419] width 36 height 14
click at [592, 421] on span "Next" at bounding box center [599, 419] width 21 height 14
click at [592, 421] on span "Next" at bounding box center [598, 419] width 21 height 14
click at [599, 420] on span "Next" at bounding box center [599, 419] width 21 height 14
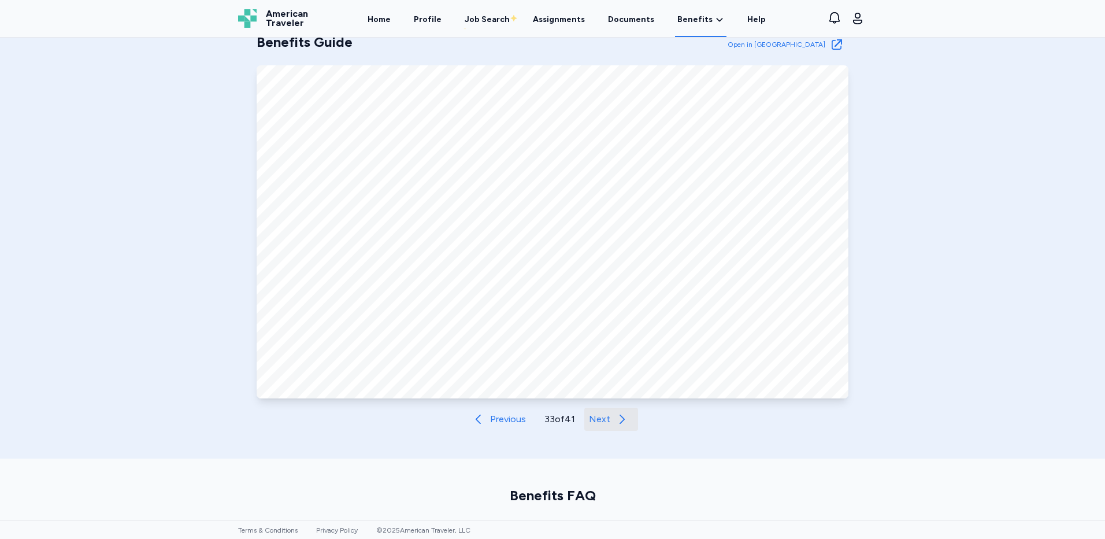
click at [599, 420] on span "Next" at bounding box center [599, 419] width 21 height 14
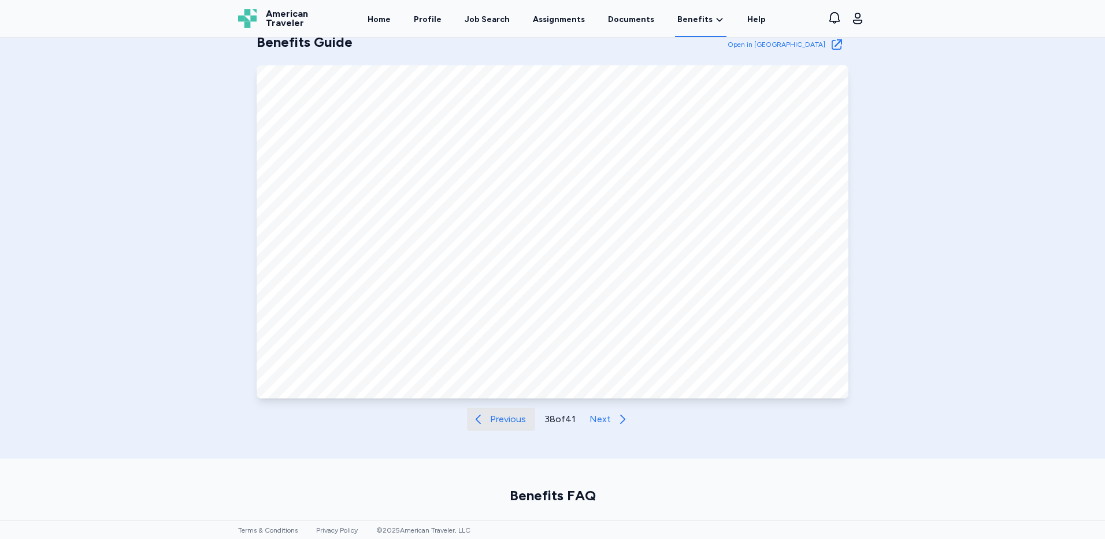
click at [510, 420] on span "Previous" at bounding box center [508, 419] width 36 height 14
